Goal: Find specific page/section: Find specific page/section

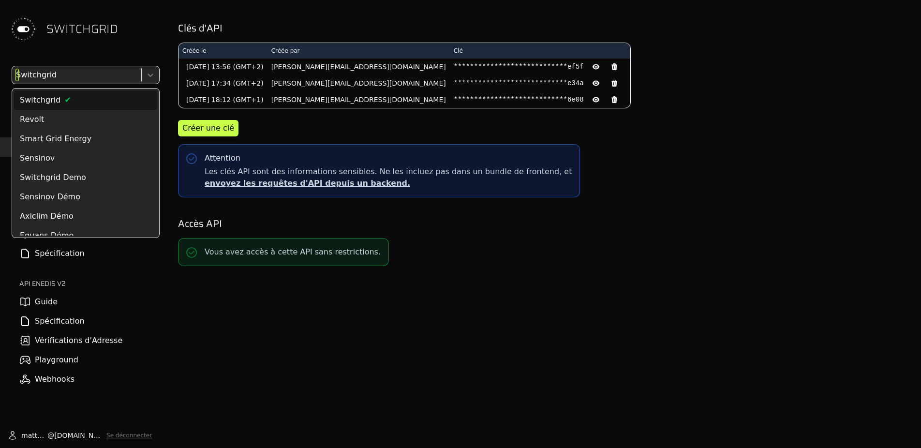
click at [59, 81] on div at bounding box center [75, 75] width 123 height 14
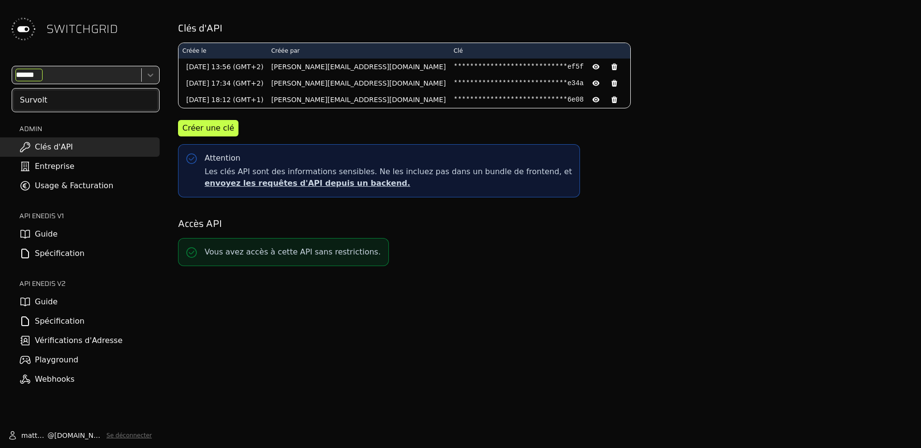
type input "*******"
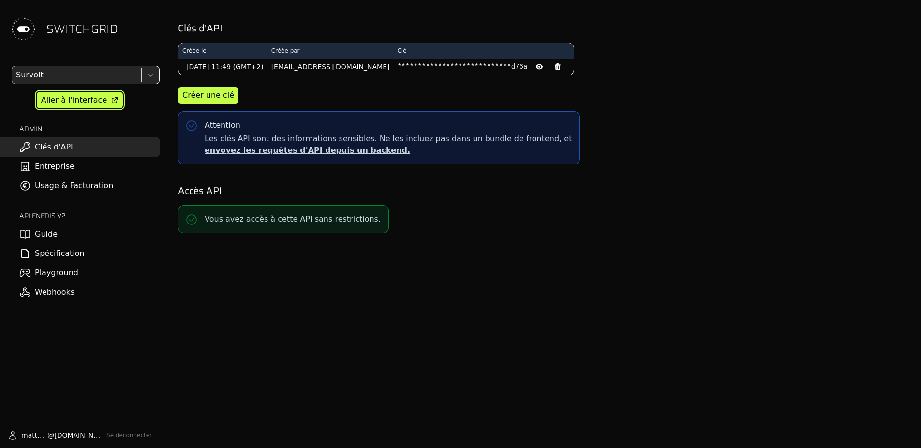
click at [91, 102] on div "Aller à l'interface" at bounding box center [74, 100] width 66 height 12
